Goal: Information Seeking & Learning: Learn about a topic

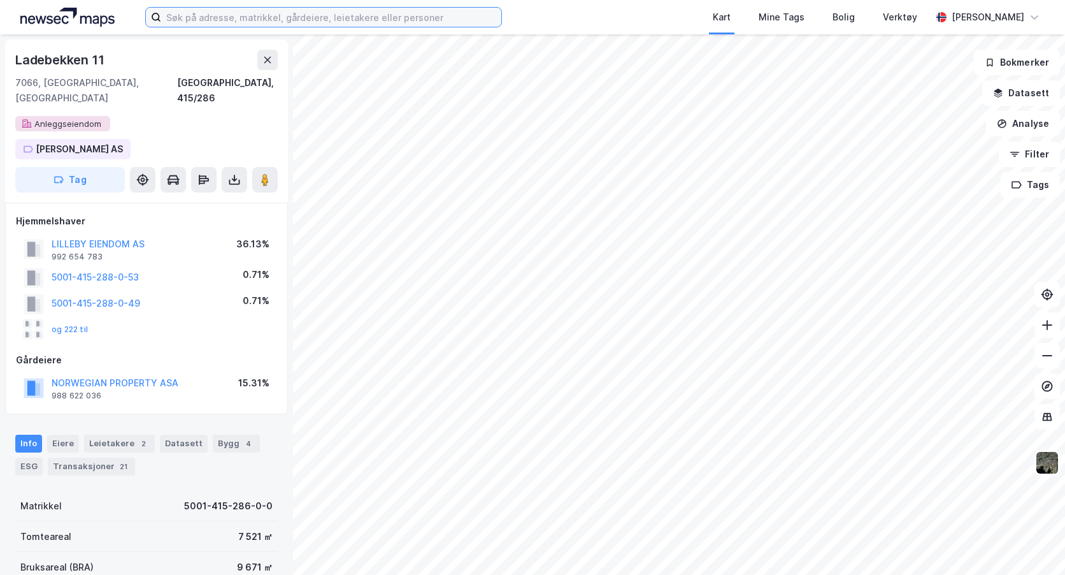
click at [229, 17] on input at bounding box center [331, 17] width 340 height 19
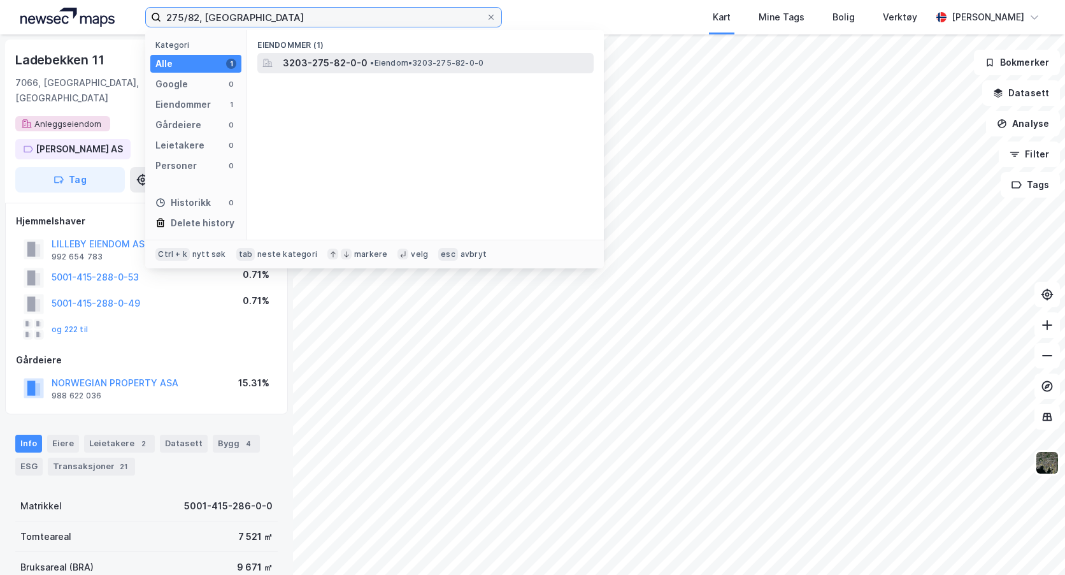
type input "275/82, [GEOGRAPHIC_DATA]"
click at [339, 64] on span "3203-275-82-0-0" at bounding box center [325, 62] width 85 height 15
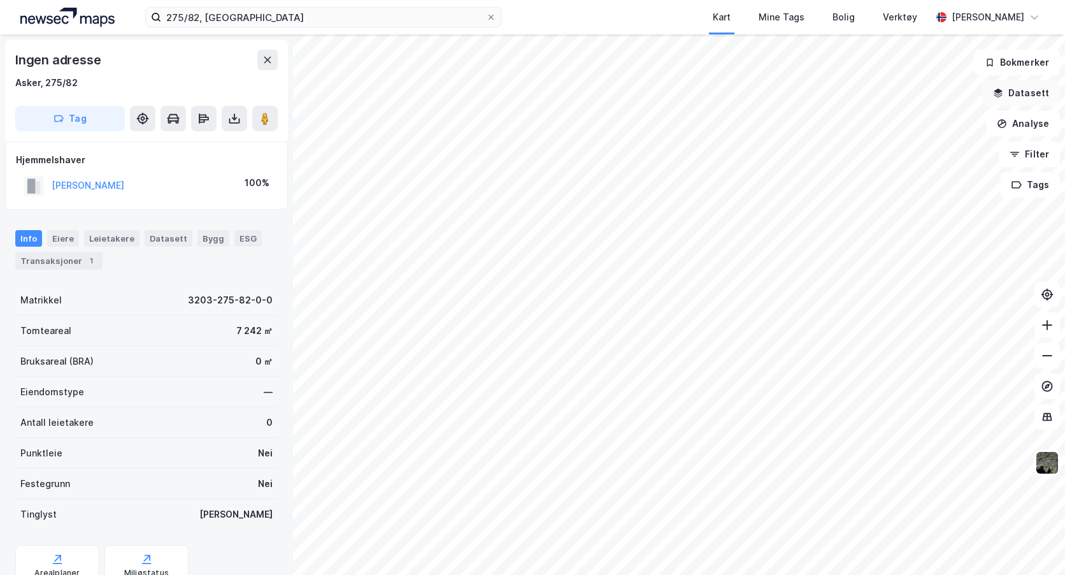
click at [1008, 91] on button "Datasett" at bounding box center [1021, 92] width 78 height 25
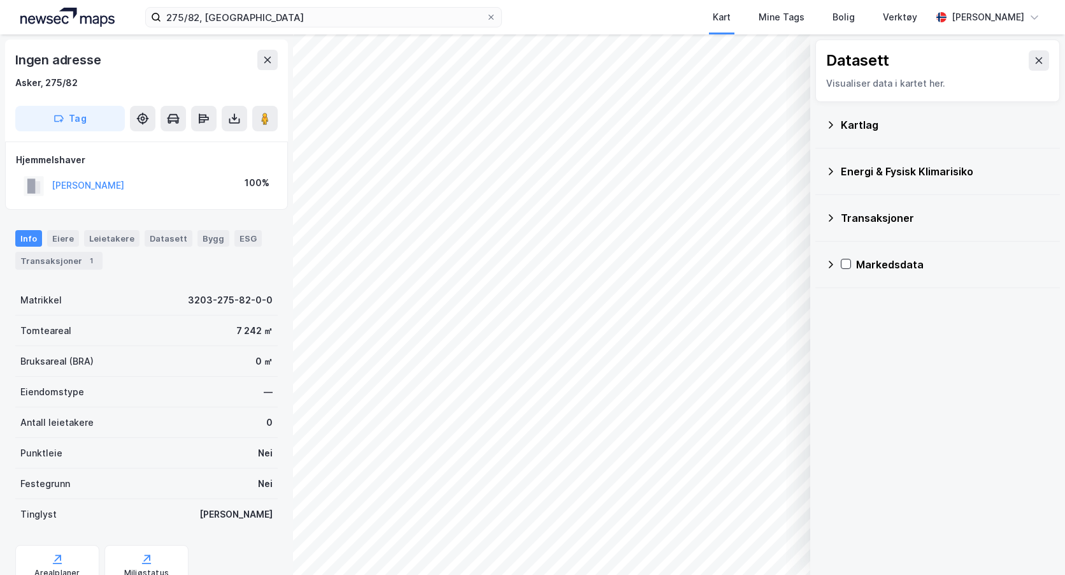
click at [834, 122] on icon at bounding box center [830, 125] width 10 height 10
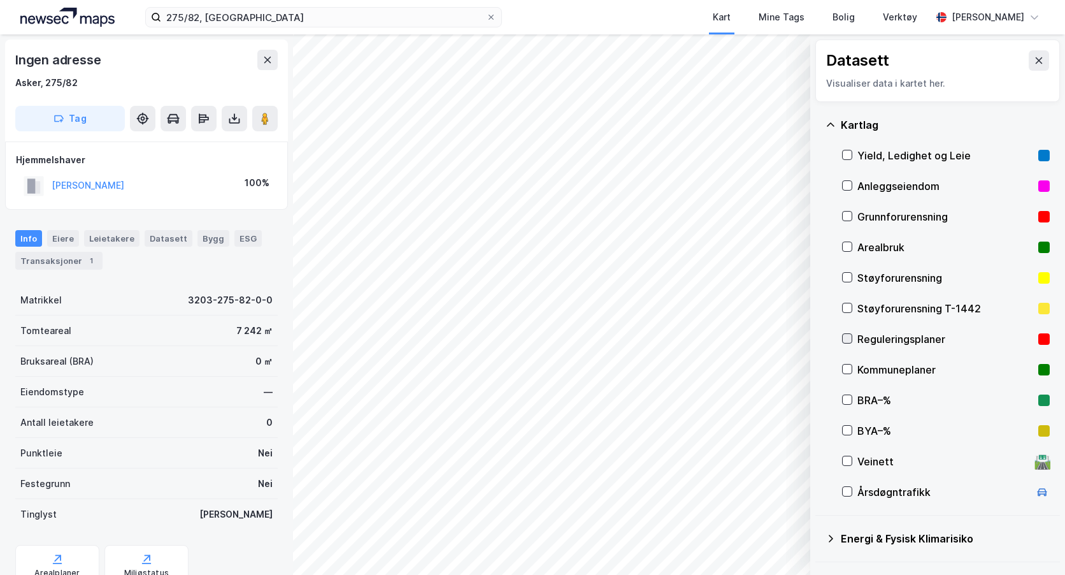
click at [846, 341] on icon at bounding box center [847, 338] width 9 height 9
click at [1029, 61] on button at bounding box center [1039, 60] width 20 height 20
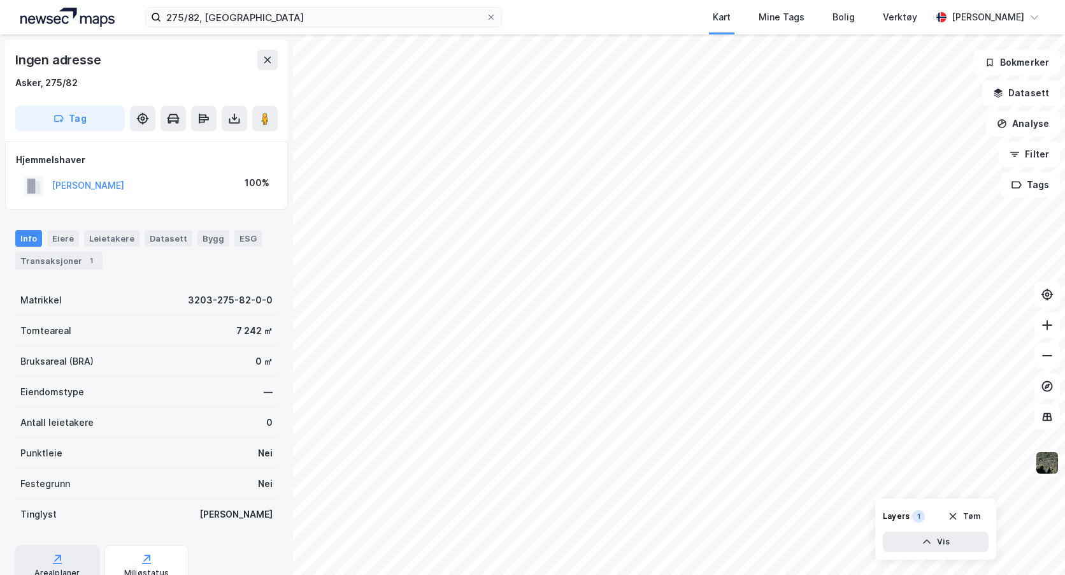
click at [59, 559] on icon at bounding box center [58, 558] width 6 height 6
